Goal: Transaction & Acquisition: Purchase product/service

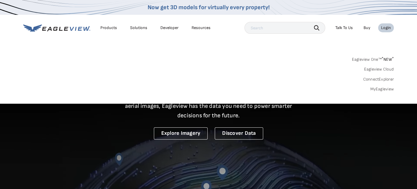
click at [383, 90] on link "MyEagleview" at bounding box center [382, 89] width 24 height 5
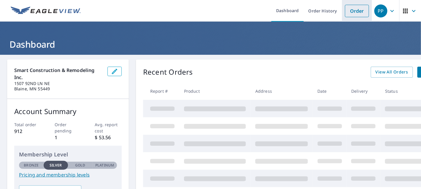
click at [354, 12] on link "Order" at bounding box center [357, 11] width 24 height 12
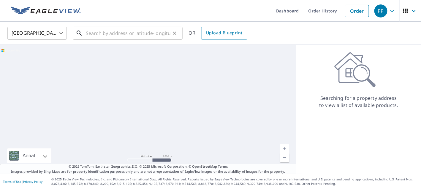
click at [107, 34] on input "text" at bounding box center [128, 33] width 85 height 17
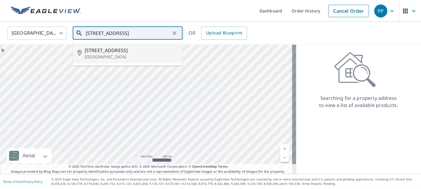
click at [149, 52] on span "3109 Edgemere Ave" at bounding box center [131, 50] width 93 height 7
type input "3109 Edgemere Ave Minneapolis, MN 55418"
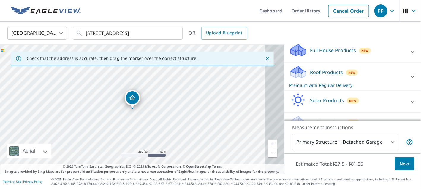
scroll to position [62, 0]
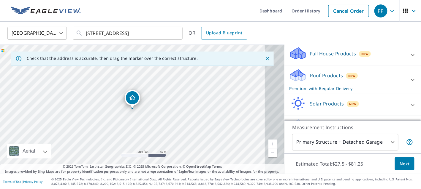
click at [326, 57] on p "Full House Products" at bounding box center [333, 53] width 46 height 7
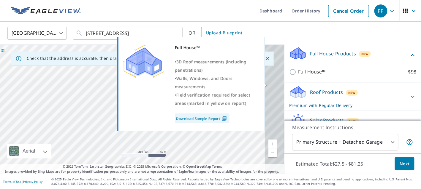
click at [298, 76] on p "Full House™" at bounding box center [312, 71] width 28 height 7
click at [289, 76] on input "Full House™ $98" at bounding box center [293, 72] width 9 height 7
checkbox input "true"
checkbox input "false"
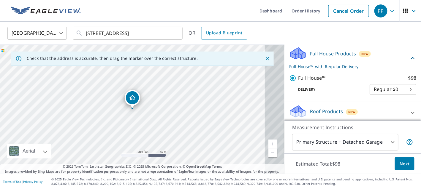
click at [399, 167] on span "Next" at bounding box center [404, 164] width 10 height 7
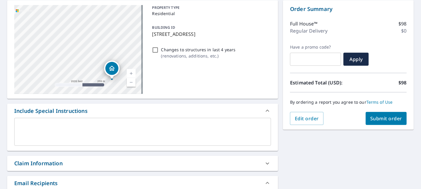
scroll to position [119, 0]
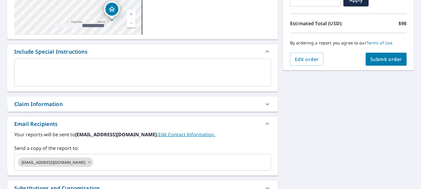
click at [77, 108] on div "Claim Information" at bounding box center [137, 104] width 246 height 8
checkbox input "true"
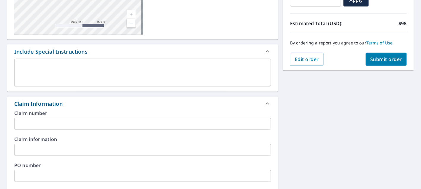
click at [97, 130] on input "text" at bounding box center [142, 124] width 257 height 12
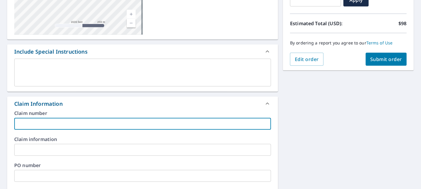
type input "r"
checkbox input "true"
type input "ro"
checkbox input "true"
type input "r"
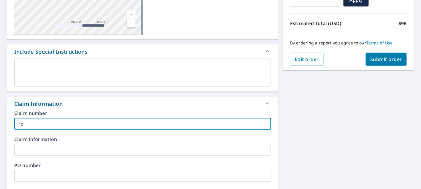
checkbox input "true"
type input "R"
checkbox input "true"
type input "RO"
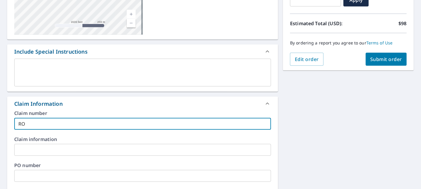
checkbox input "true"
type input "ROB"
checkbox input "true"
type input "ROBI"
checkbox input "true"
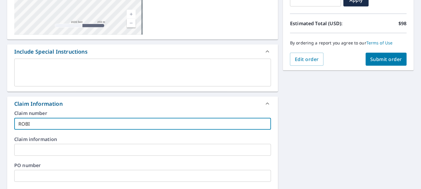
type input "ROBIN"
checkbox input "true"
type input "ROBINS"
checkbox input "true"
type input "ROBINSO"
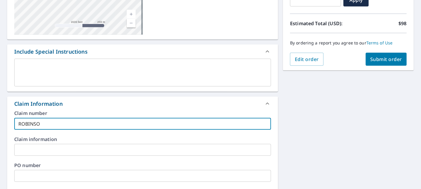
checkbox input "true"
type input "ROBINSON"
checkbox input "true"
type input "ROBINSON="
checkbox input "true"
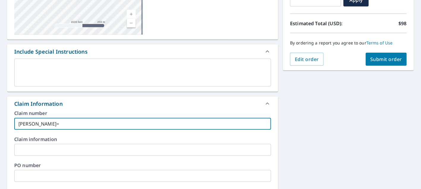
type input "ROBINSON"
checkbox input "true"
type input "ROBINSON-"
checkbox input "true"
type input "ROBINSON-F"
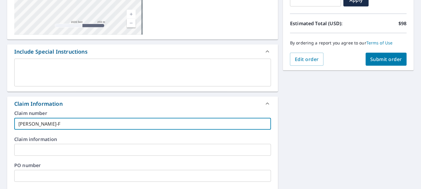
checkbox input "true"
type input "ROBINSON-FO"
checkbox input "true"
type input "ROBINSON-FOE"
checkbox input "true"
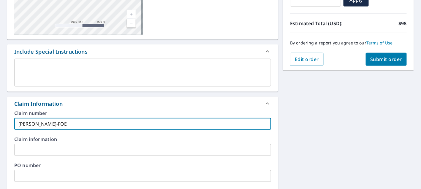
type input "ROBINSON-FOEL"
checkbox input "true"
type input "ROBINSON-FOELL"
checkbox input "true"
type input "ROBINSON-FOELL,"
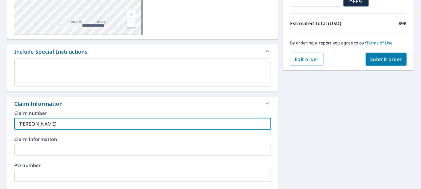
checkbox input "true"
type input "ROBINSON-FOELL,"
checkbox input "true"
type input "ROBINSON-FOELL, K"
checkbox input "true"
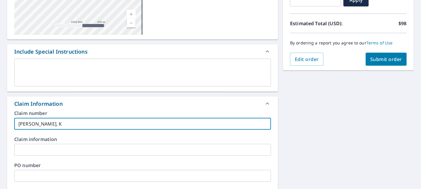
type input "ROBINSON-FOELL, KI"
checkbox input "true"
type input "ROBINSON-FOELL, KIM"
checkbox input "true"
type input "ROBINSON-FOELL, KIMB"
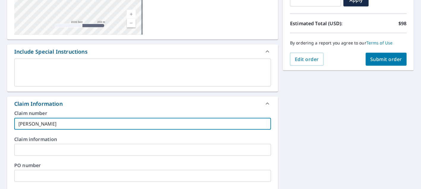
checkbox input "true"
type input "ROBINSON-FOELL, KIMBE"
checkbox input "true"
type input "ROBINSON-FOELL, KIMBERL"
checkbox input "true"
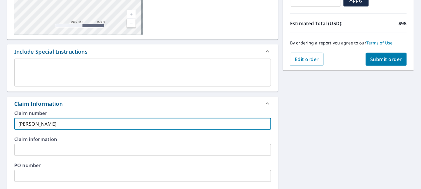
type input "ROBINSON-FOELL, KIMBERLY"
checkbox input "true"
type input "ROBINSON-FOELL, KIMBERLY"
click at [379, 56] on span "Submit order" at bounding box center [386, 59] width 32 height 7
checkbox input "true"
